Goal: Task Accomplishment & Management: Manage account settings

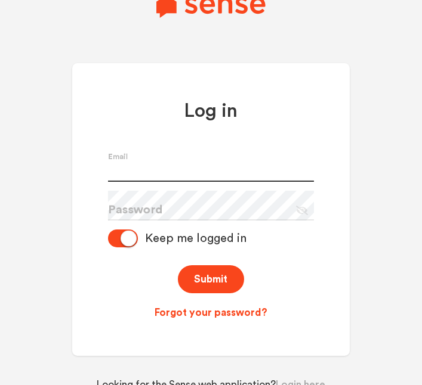
click at [235, 182] on input "text" at bounding box center [211, 167] width 206 height 30
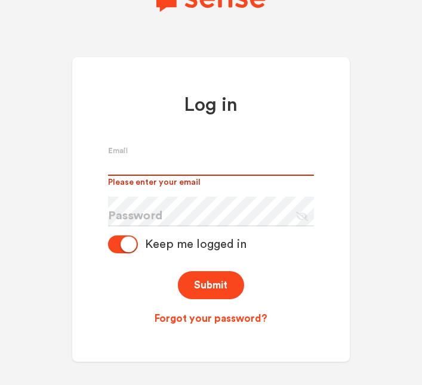
type input "[PERSON_NAME][EMAIL_ADDRESS][PERSON_NAME][DOMAIN_NAME]"
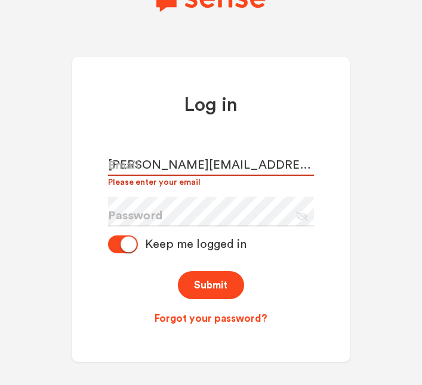
click at [178, 271] on button "Submit" at bounding box center [211, 285] width 66 height 28
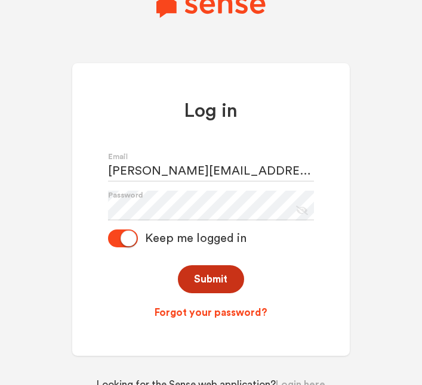
click at [231, 293] on button "Submit" at bounding box center [211, 279] width 66 height 28
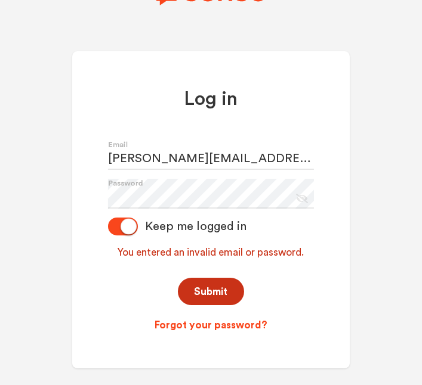
click at [231, 306] on button "Submit" at bounding box center [211, 292] width 66 height 28
click at [237, 361] on div "Log in [PERSON_NAME][EMAIL_ADDRESS][PERSON_NAME][DOMAIN_NAME] Email Password Ey…" at bounding box center [210, 209] width 277 height 317
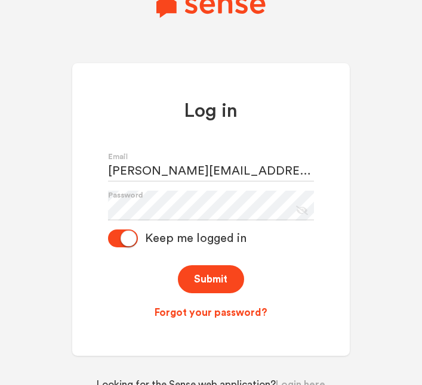
click at [228, 320] on link "Forgot your password?" at bounding box center [211, 313] width 206 height 14
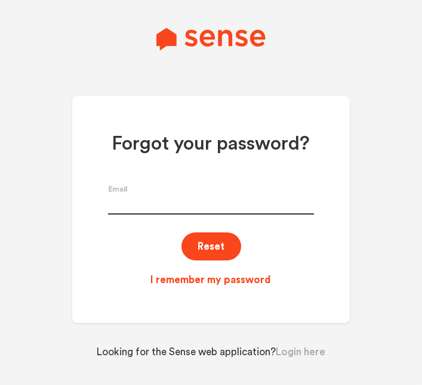
click at [261, 215] on input "text" at bounding box center [211, 200] width 206 height 30
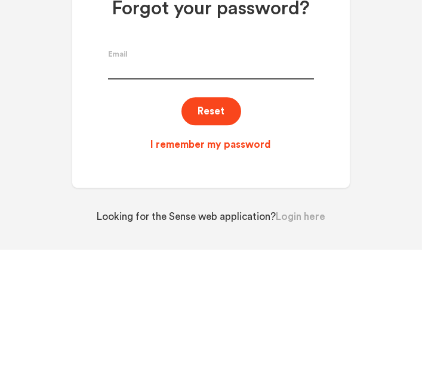
type input "[PERSON_NAME][EMAIL_ADDRESS][PERSON_NAME][DOMAIN_NAME]"
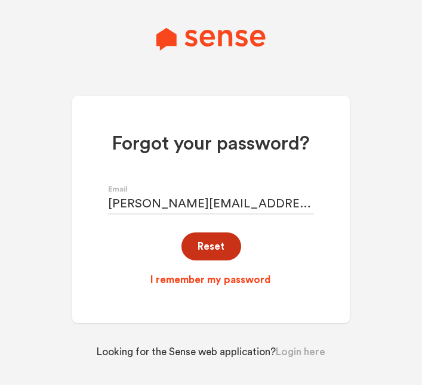
click at [234, 261] on button "Reset" at bounding box center [211, 247] width 60 height 28
